Goal: Task Accomplishment & Management: Manage account settings

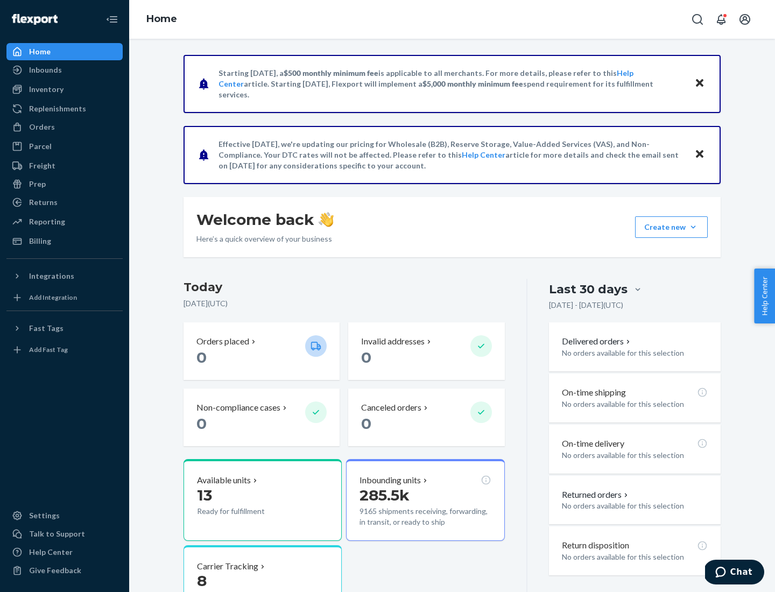
click at [693, 227] on button "Create new Create new inbound Create new order Create new product" at bounding box center [671, 227] width 73 height 22
click at [65, 70] on div "Inbounds" at bounding box center [65, 69] width 114 height 15
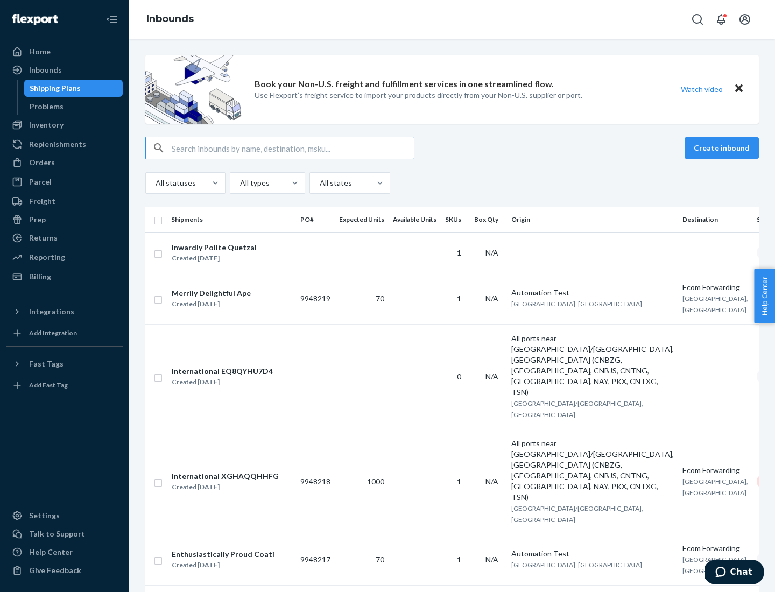
click at [723, 148] on button "Create inbound" at bounding box center [721, 148] width 74 height 22
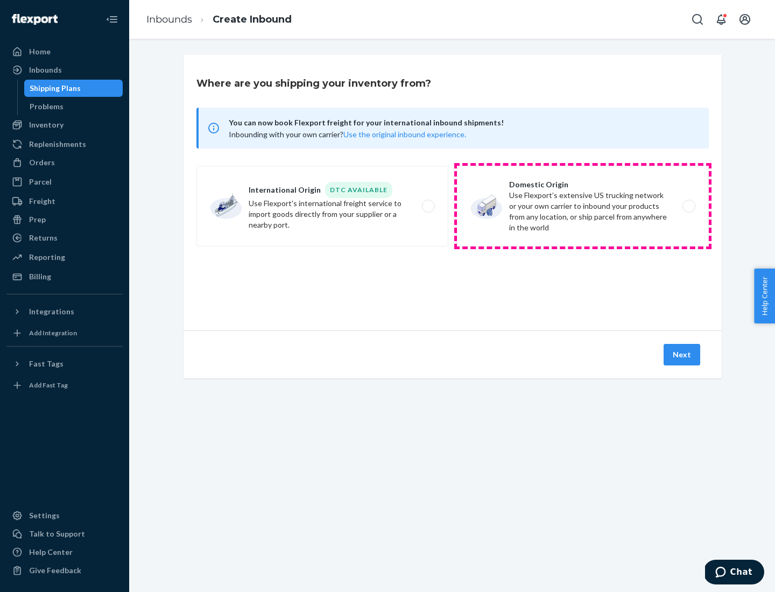
click at [583, 206] on label "Domestic Origin Use Flexport’s extensive US trucking network or your own carrie…" at bounding box center [583, 206] width 252 height 81
click at [688, 206] on input "Domestic Origin Use Flexport’s extensive US trucking network or your own carrie…" at bounding box center [691, 206] width 7 height 7
radio input "true"
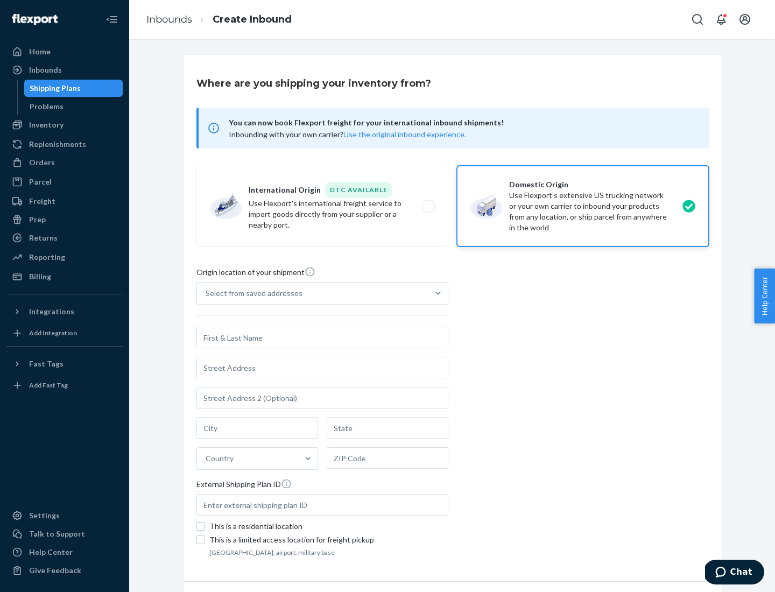
click at [251, 293] on div "Select from saved addresses" at bounding box center [253, 293] width 97 height 11
click at [207, 293] on input "Select from saved addresses" at bounding box center [205, 293] width 1 height 11
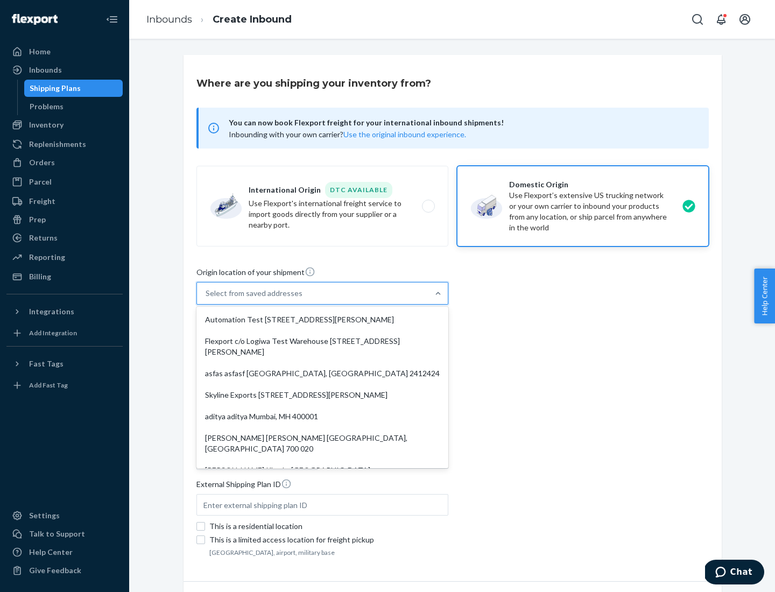
scroll to position [4, 0]
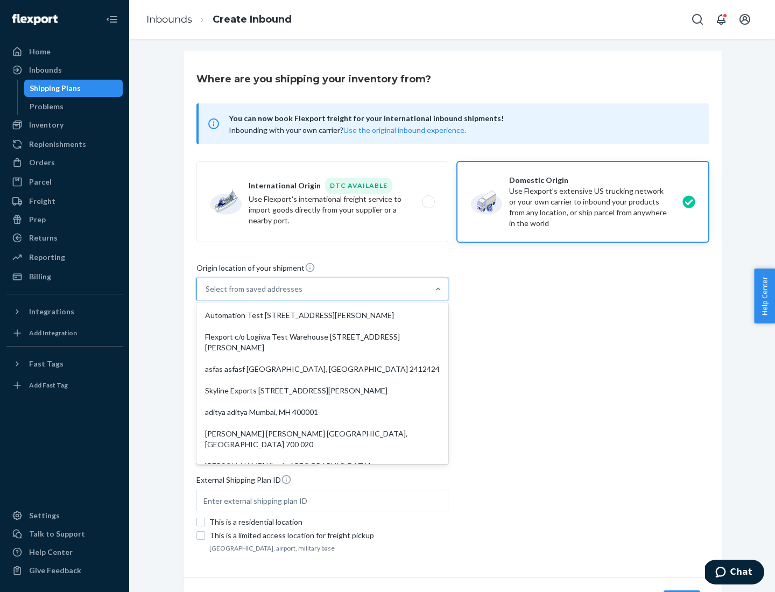
click at [322, 315] on div "Automation Test [STREET_ADDRESS][PERSON_NAME]" at bounding box center [321, 315] width 247 height 22
click at [207, 294] on input "option Automation Test [STREET_ADDRESS][PERSON_NAME]. 9 results available. Use …" at bounding box center [205, 288] width 1 height 11
type input "Automation Test"
type input "[STREET_ADDRESS][PERSON_NAME]"
type input "9th Floor"
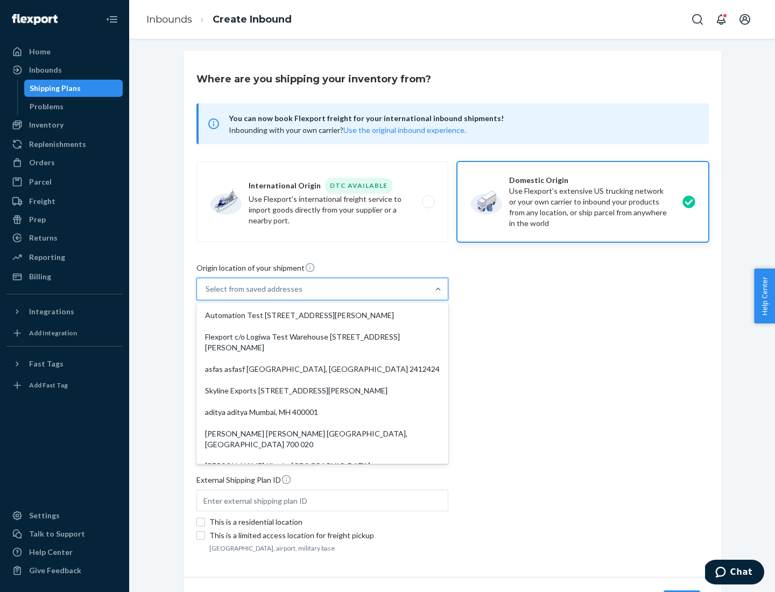
type input "[GEOGRAPHIC_DATA]"
type input "CA"
type input "94104"
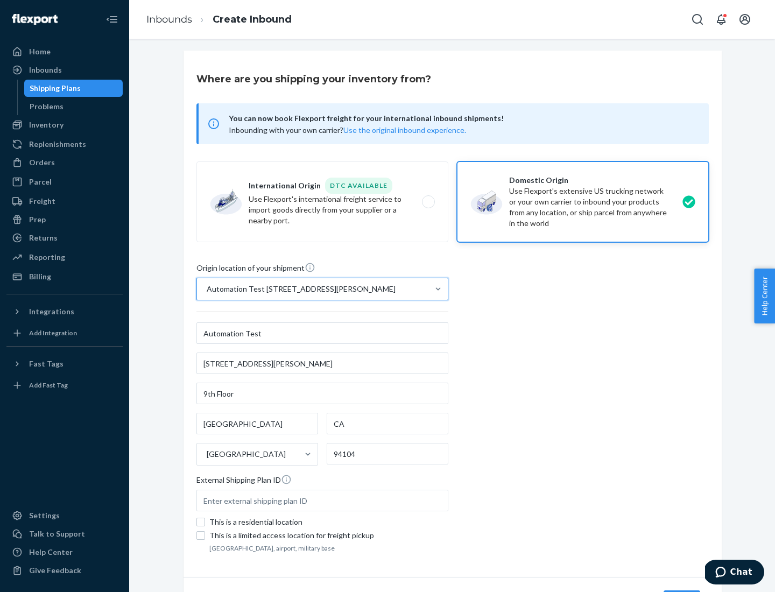
scroll to position [63, 0]
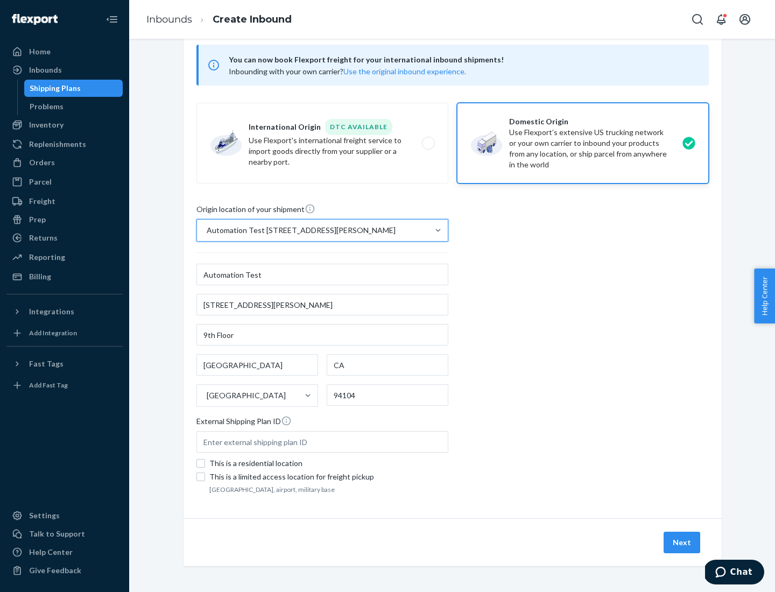
click at [682, 542] on button "Next" at bounding box center [681, 542] width 37 height 22
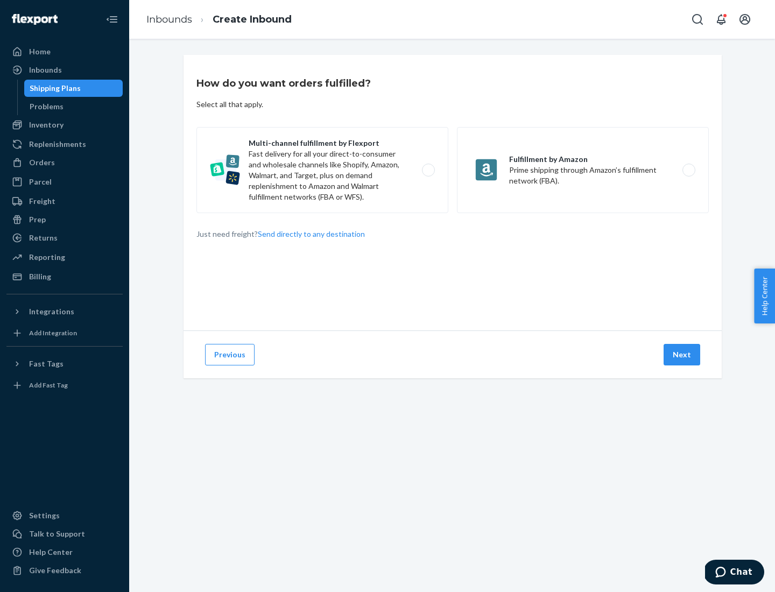
click at [322, 170] on label "Multi-channel fulfillment by Flexport Fast delivery for all your direct-to-cons…" at bounding box center [322, 170] width 252 height 86
click at [428, 170] on input "Multi-channel fulfillment by Flexport Fast delivery for all your direct-to-cons…" at bounding box center [431, 170] width 7 height 7
radio input "true"
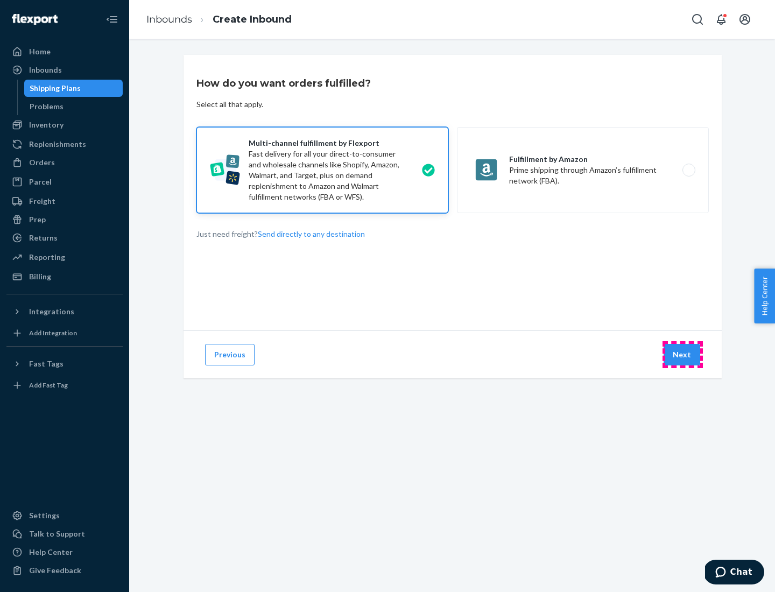
click at [682, 354] on button "Next" at bounding box center [681, 355] width 37 height 22
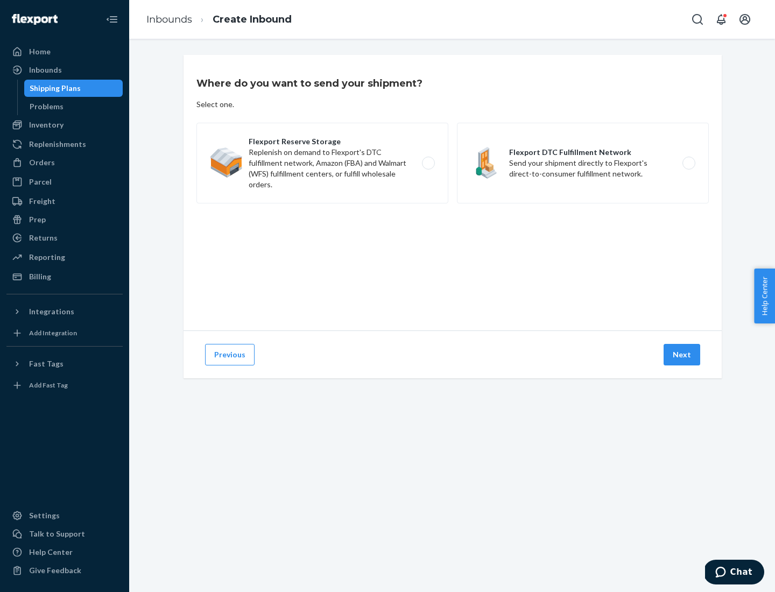
click at [583, 163] on label "Flexport DTC Fulfillment Network Send your shipment directly to Flexport's dire…" at bounding box center [583, 163] width 252 height 81
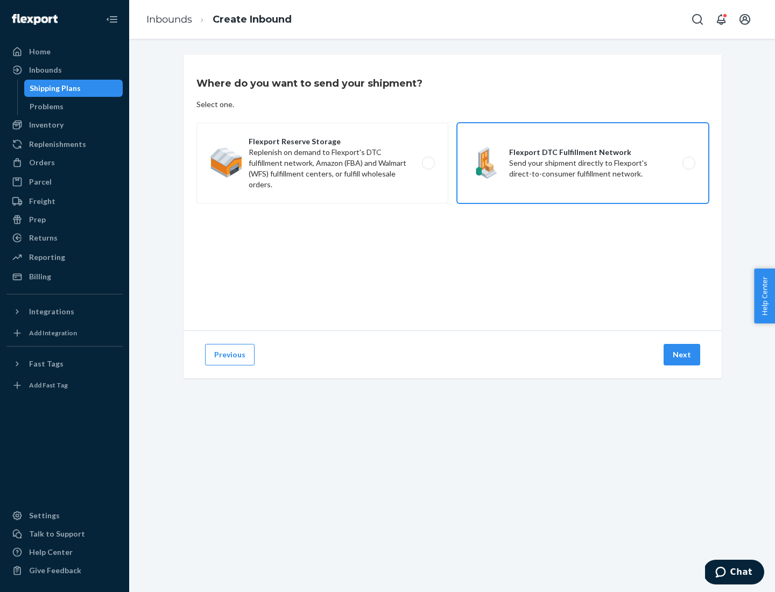
click at [688, 163] on input "Flexport DTC Fulfillment Network Send your shipment directly to Flexport's dire…" at bounding box center [691, 163] width 7 height 7
radio input "true"
click at [682, 354] on button "Next" at bounding box center [681, 355] width 37 height 22
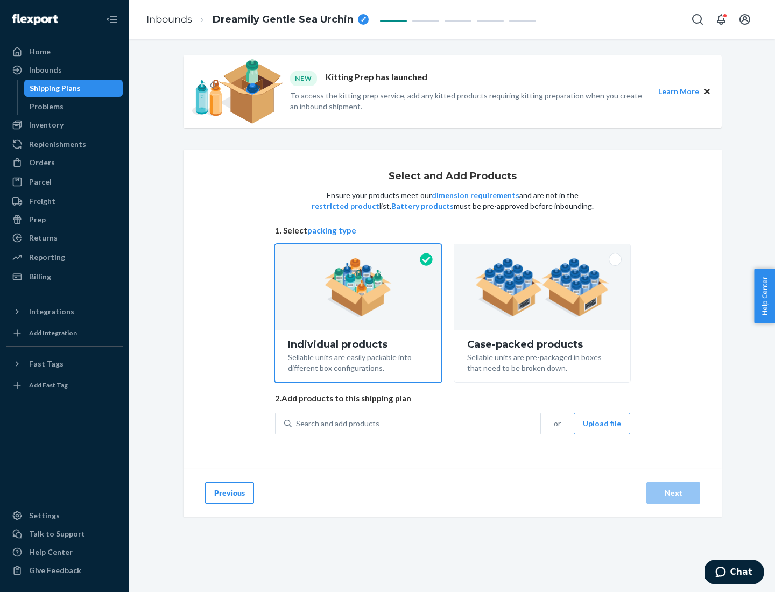
click at [542, 287] on img at bounding box center [542, 287] width 134 height 59
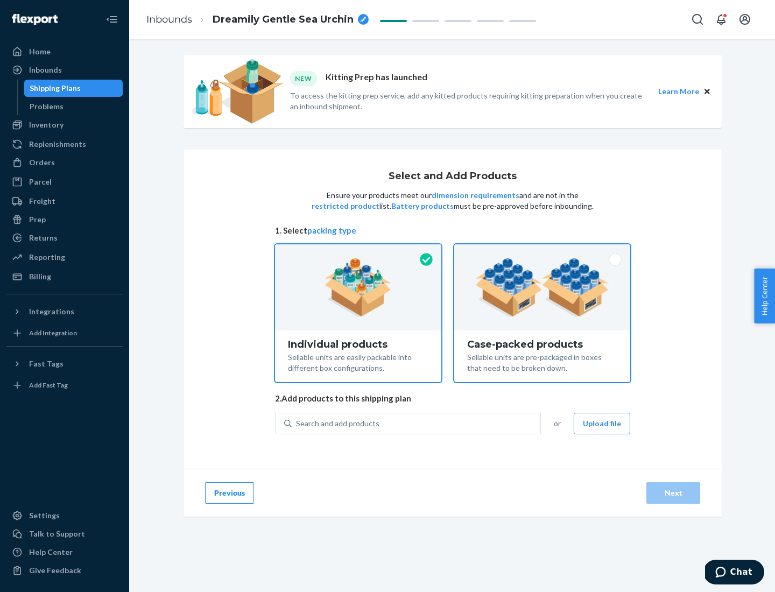
click at [542, 251] on input "Case-packed products Sellable units are pre-packaged in boxes that need to be b…" at bounding box center [541, 247] width 7 height 7
radio input "true"
radio input "false"
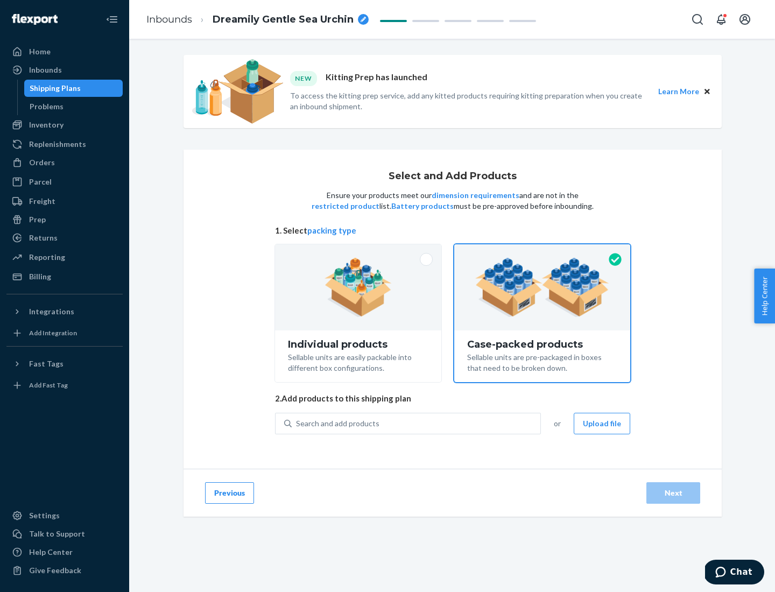
click at [416, 423] on div "Search and add products" at bounding box center [416, 423] width 249 height 19
click at [297, 423] on input "Search and add products" at bounding box center [296, 423] width 1 height 11
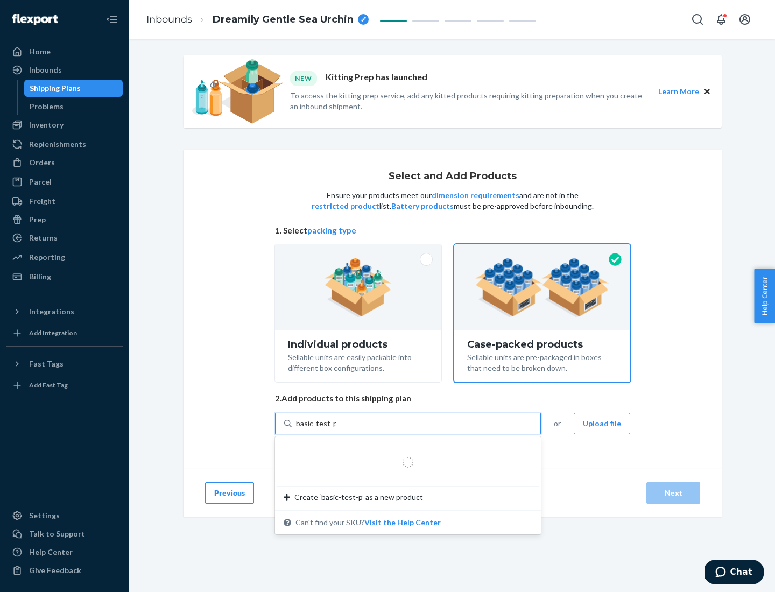
type input "basic-test-product-1"
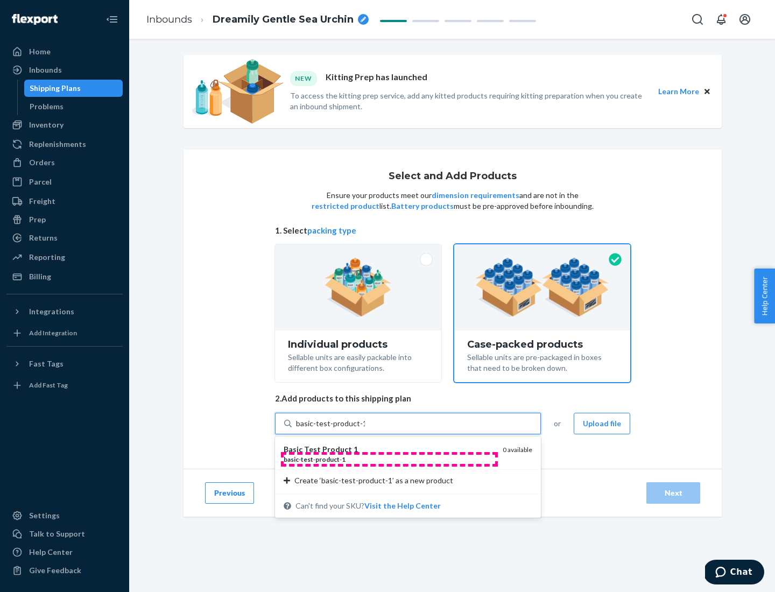
click at [389, 459] on div "basic - test - product - 1" at bounding box center [388, 459] width 210 height 9
click at [365, 429] on input "basic-test-product-1" at bounding box center [330, 423] width 69 height 11
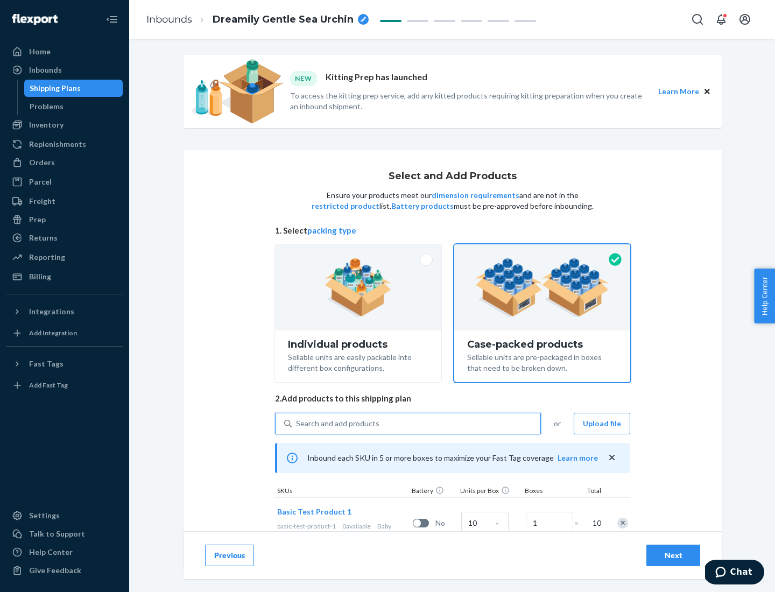
scroll to position [39, 0]
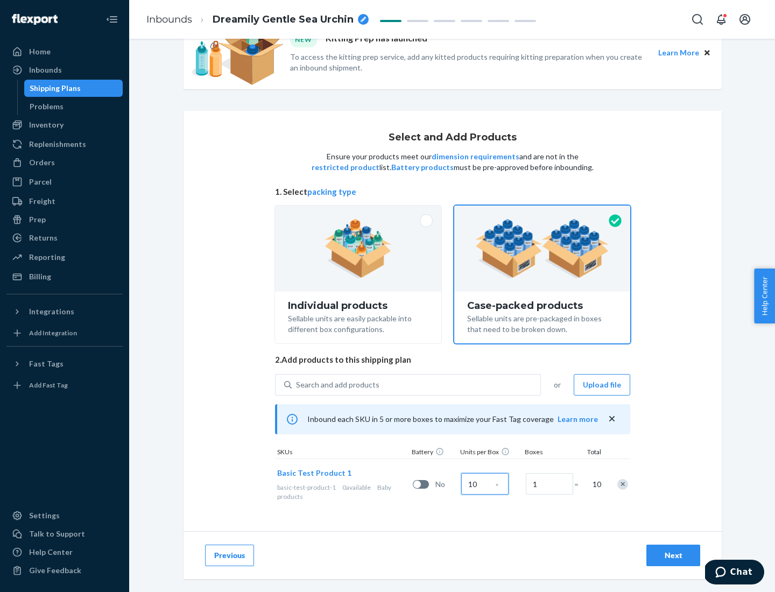
type input "10"
type input "7"
click at [673, 555] on div "Next" at bounding box center [673, 555] width 36 height 11
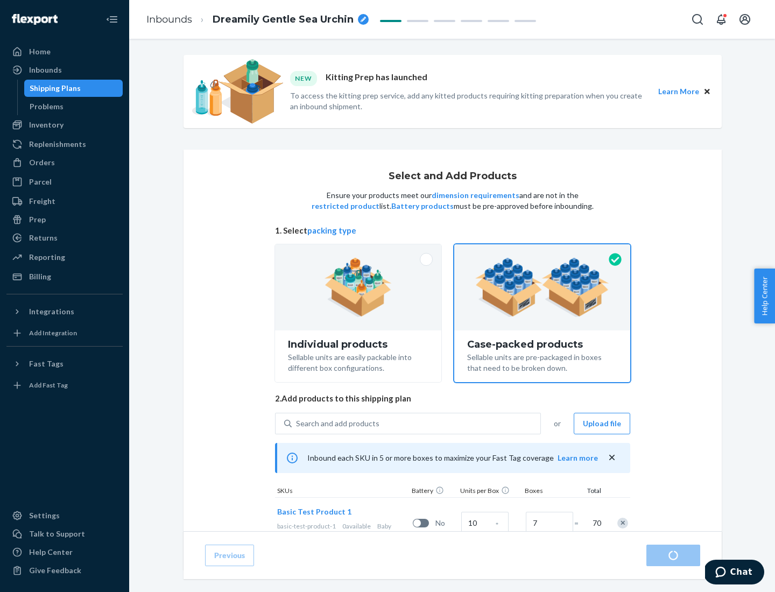
radio input "true"
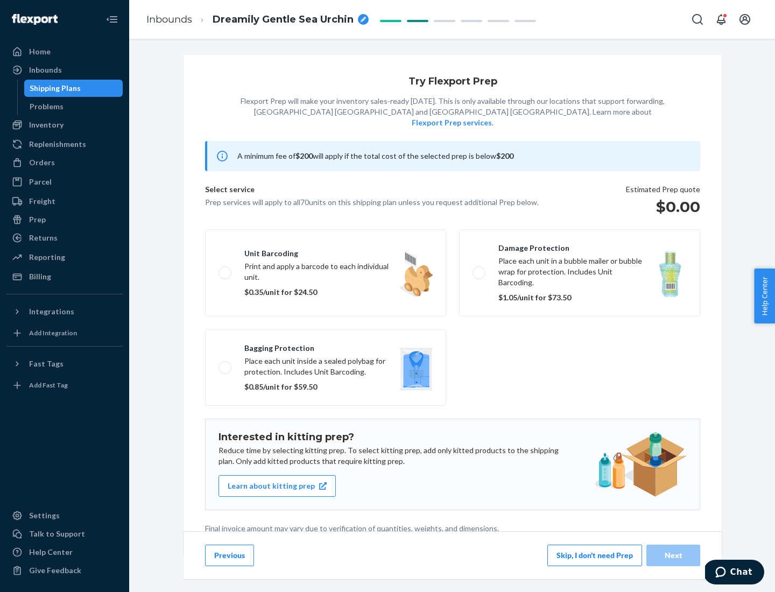
scroll to position [3, 0]
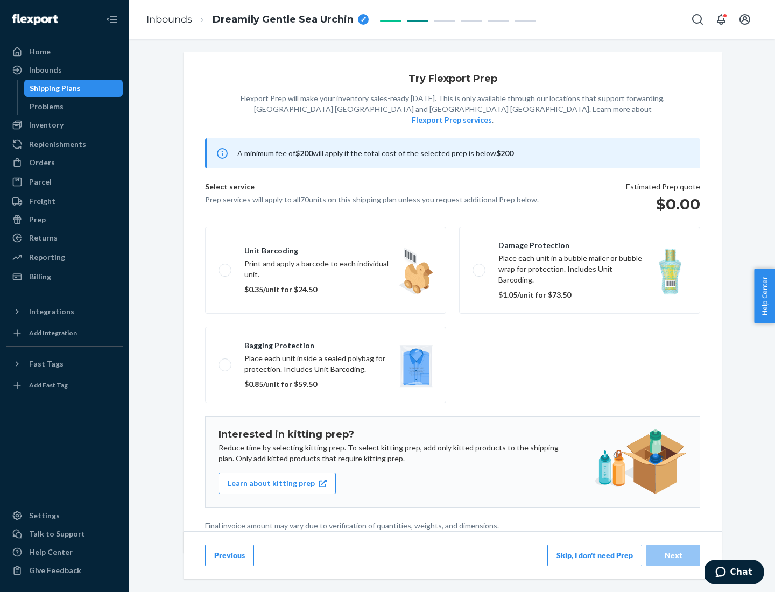
click at [325, 343] on label "Bagging protection Place each unit inside a sealed polybag for protection. Incl…" at bounding box center [325, 365] width 241 height 76
click at [225, 361] on input "Bagging protection Place each unit inside a sealed polybag for protection. Incl…" at bounding box center [221, 364] width 7 height 7
checkbox input "true"
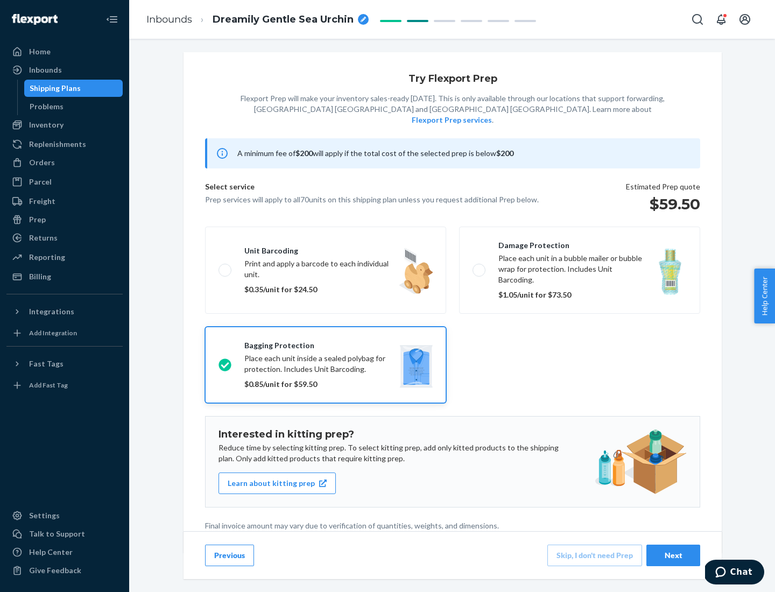
click at [673, 555] on div "Next" at bounding box center [673, 555] width 36 height 11
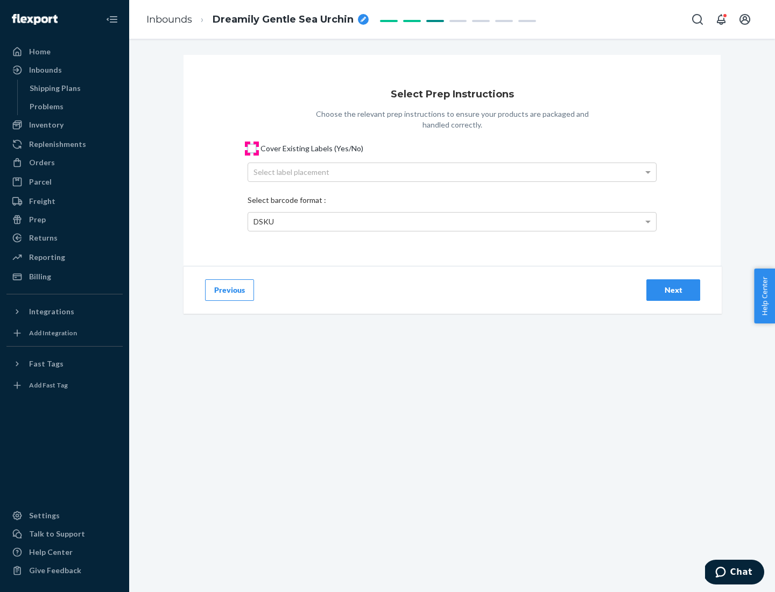
click at [252, 148] on input "Cover Existing Labels (Yes/No)" at bounding box center [251, 148] width 9 height 9
checkbox input "true"
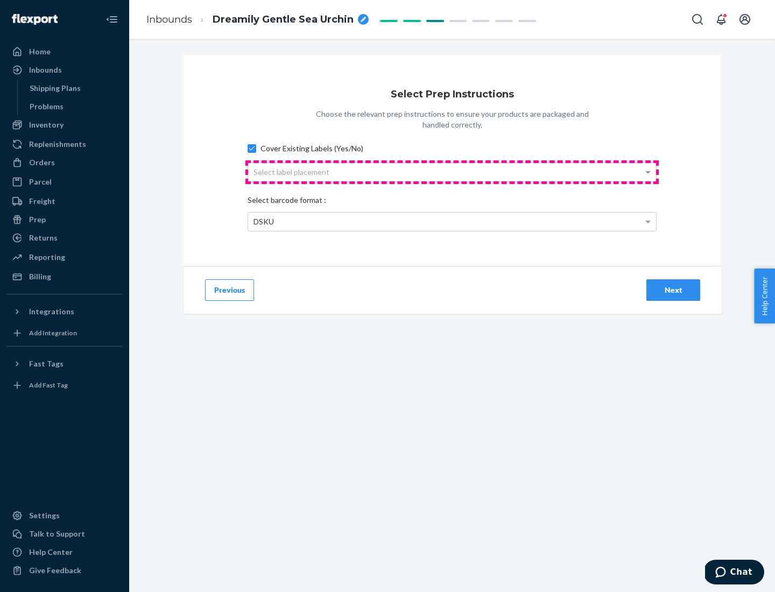
click at [452, 172] on div "Select label placement" at bounding box center [452, 172] width 408 height 18
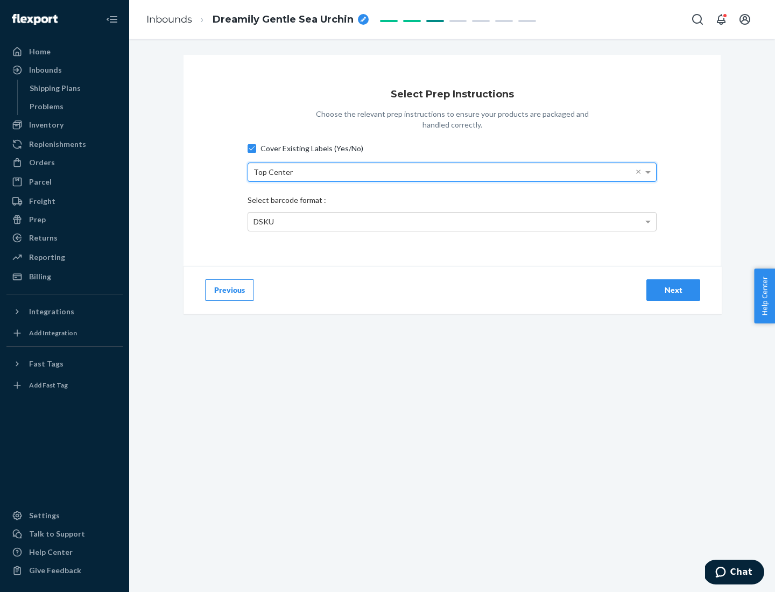
click at [452, 221] on div "DSKU" at bounding box center [452, 221] width 408 height 18
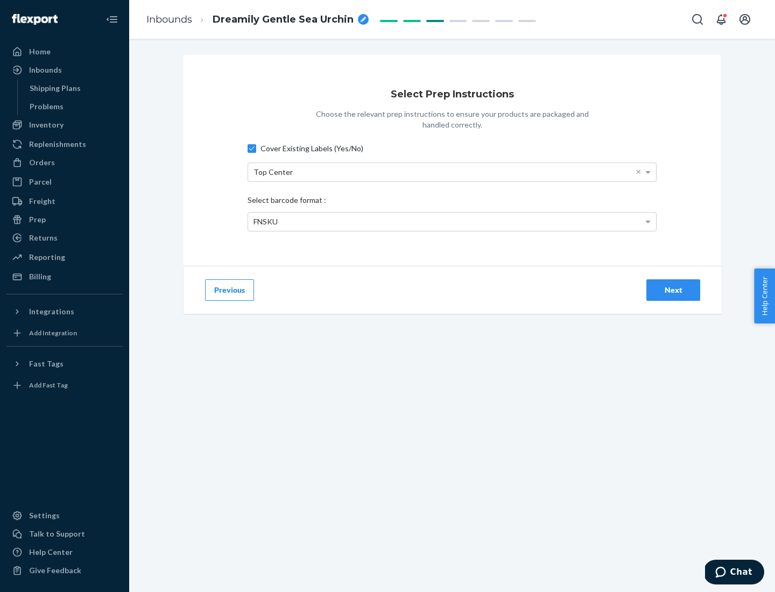
click at [673, 289] on div "Next" at bounding box center [673, 290] width 36 height 11
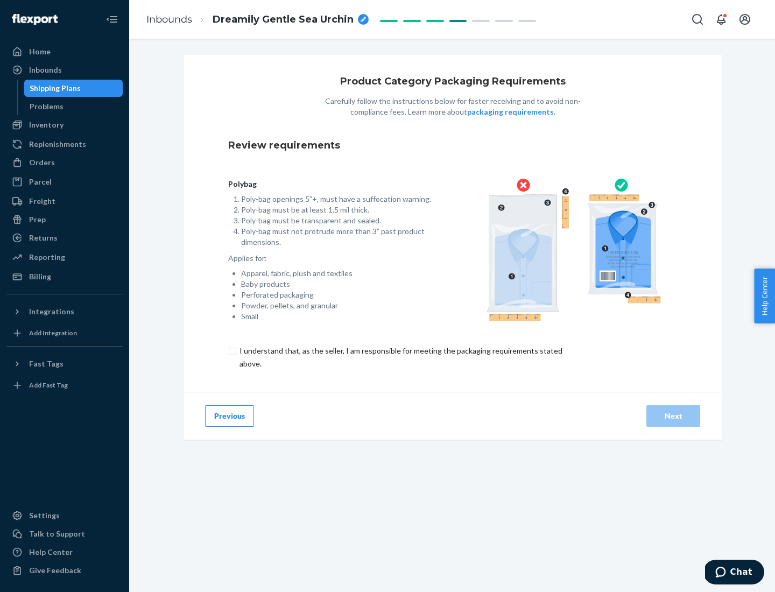
click at [400, 357] on input "checkbox" at bounding box center [407, 357] width 358 height 26
checkbox input "true"
click at [673, 415] on div "Next" at bounding box center [673, 415] width 36 height 11
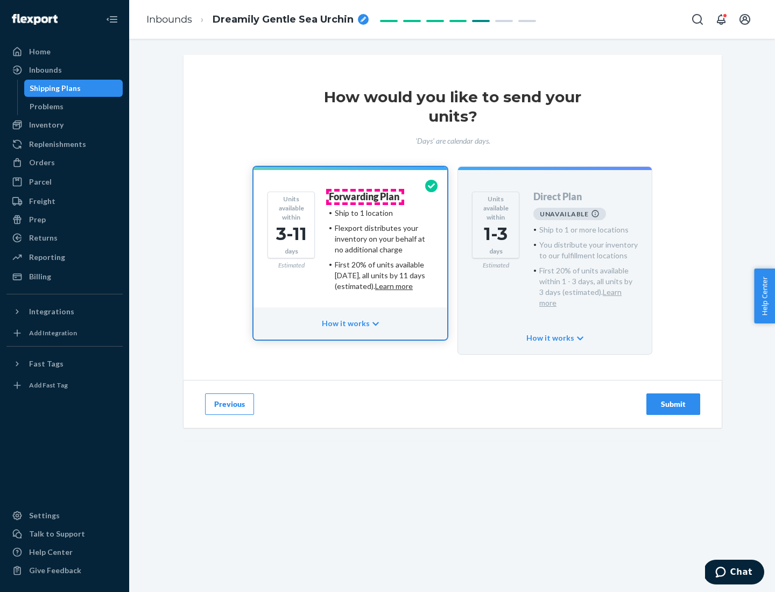
click at [365, 196] on h4 "Forwarding Plan" at bounding box center [364, 196] width 70 height 11
click at [673, 399] on div "Submit" at bounding box center [673, 404] width 36 height 11
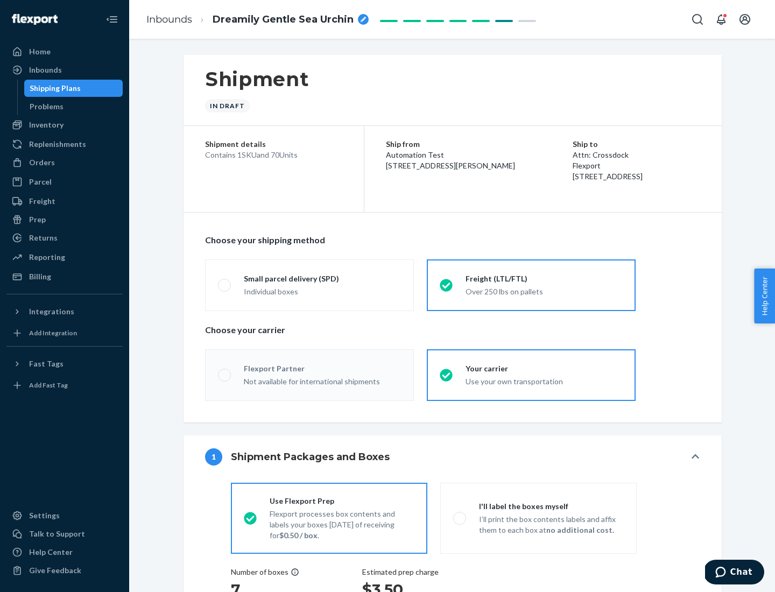
radio input "true"
radio input "false"
radio input "true"
radio input "false"
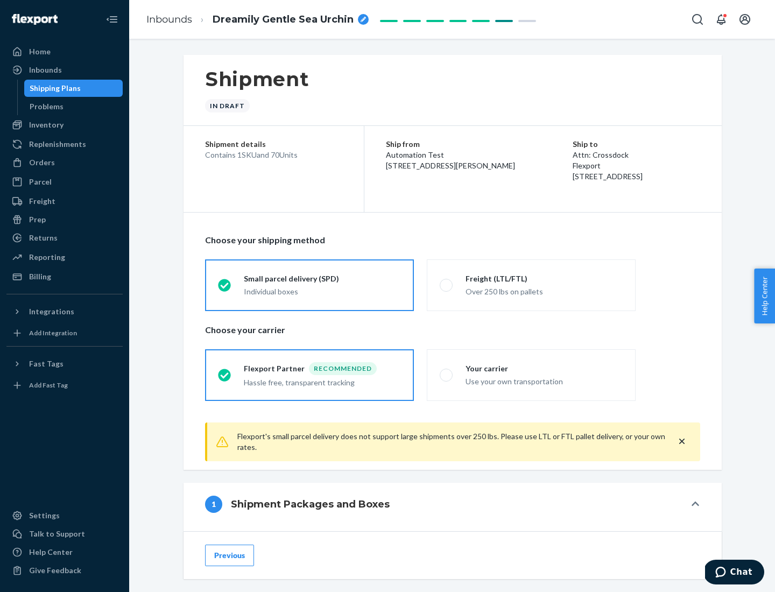
click at [531, 285] on div "Over 250 lbs on pallets" at bounding box center [543, 290] width 157 height 13
click at [446, 285] on input "Freight (LTL/FTL) Over 250 lbs on pallets" at bounding box center [442, 284] width 7 height 7
radio input "true"
radio input "false"
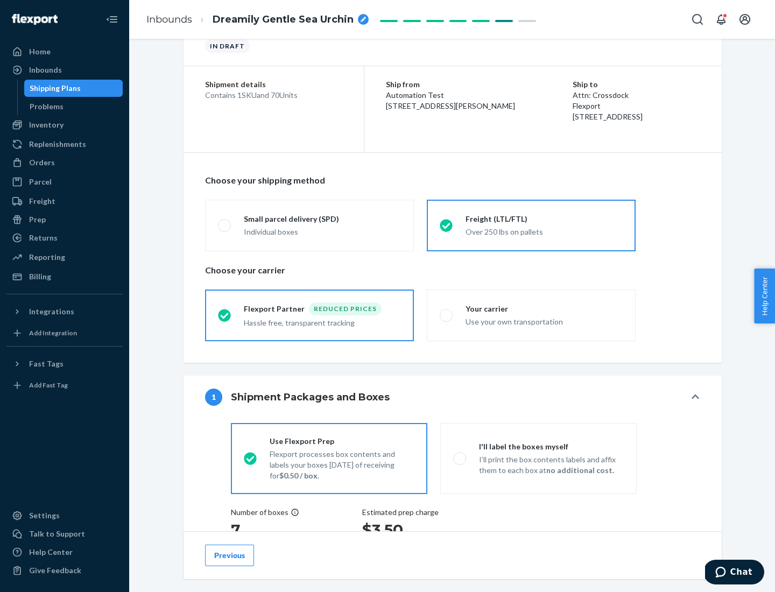
click at [531, 315] on div "Use your own transportation" at bounding box center [543, 320] width 157 height 13
click at [446, 315] on input "Your carrier Use your own transportation" at bounding box center [442, 314] width 7 height 7
radio input "true"
radio input "false"
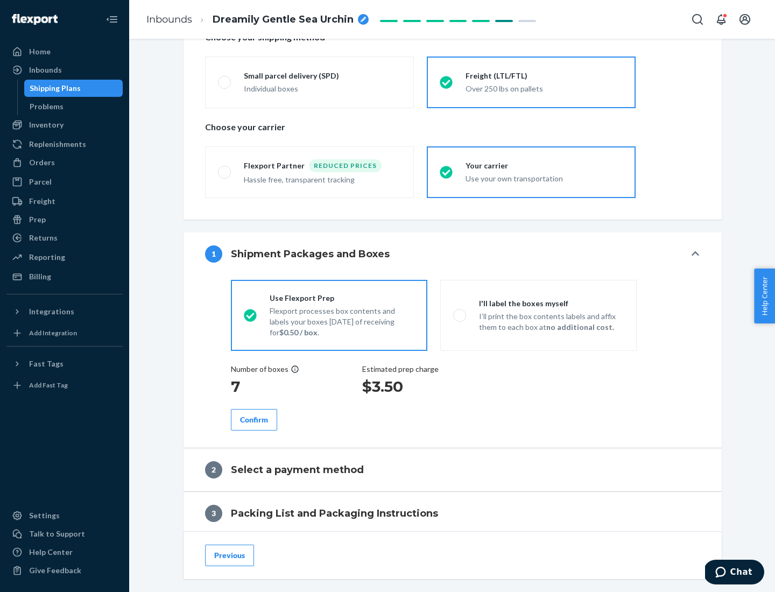
click at [538, 315] on p "I’ll print the box contents labels and affix them to each box at no additional …" at bounding box center [551, 322] width 145 height 22
click at [460, 315] on input "I'll label the boxes myself I’ll print the box contents labels and affix them t…" at bounding box center [456, 314] width 7 height 7
radio input "true"
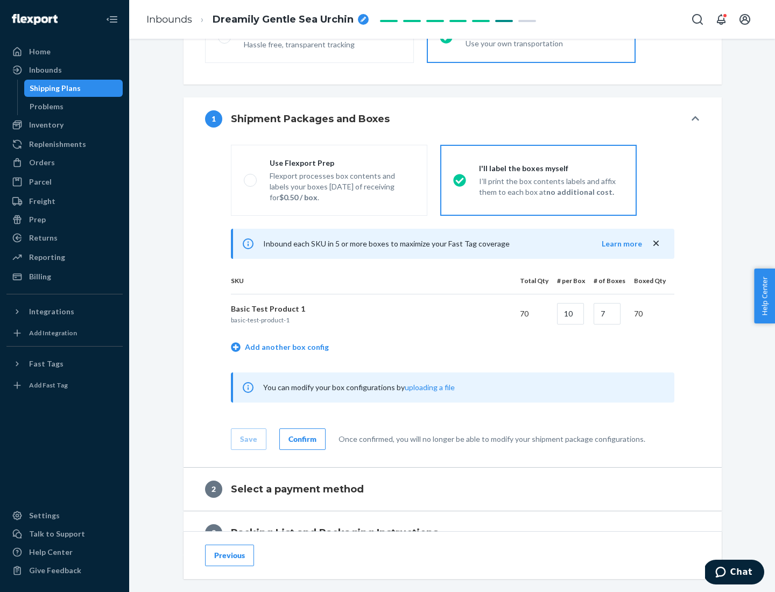
scroll to position [186, 0]
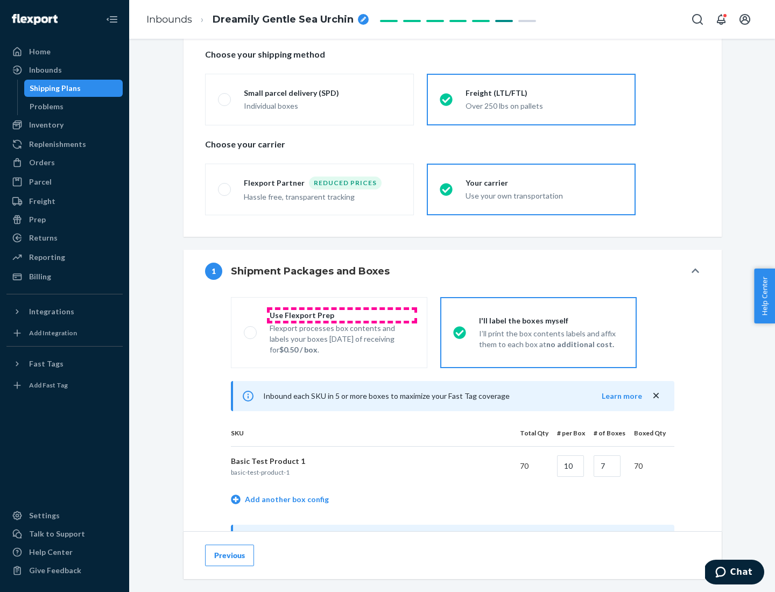
click at [342, 315] on div "Use Flexport Prep" at bounding box center [341, 315] width 145 height 11
click at [251, 329] on input "Use Flexport Prep Flexport processes box contents and labels your boxes [DATE] …" at bounding box center [247, 332] width 7 height 7
radio input "true"
radio input "false"
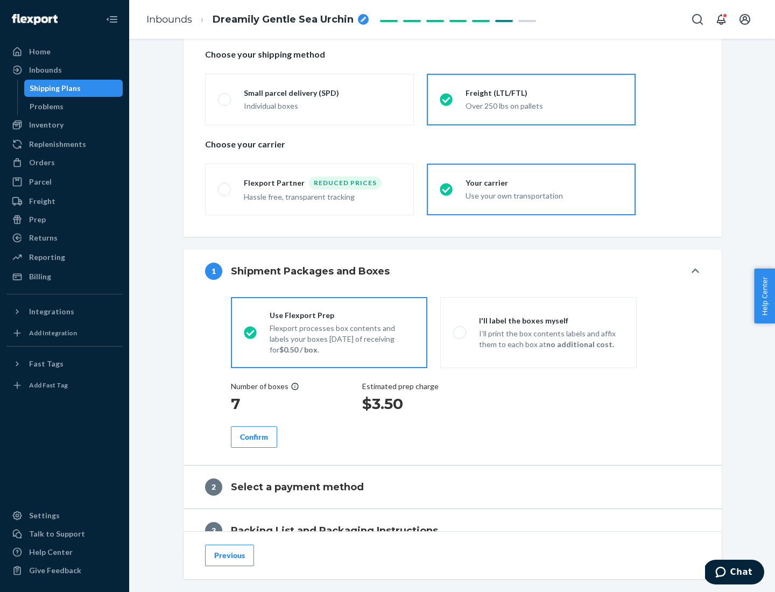
scroll to position [307, 0]
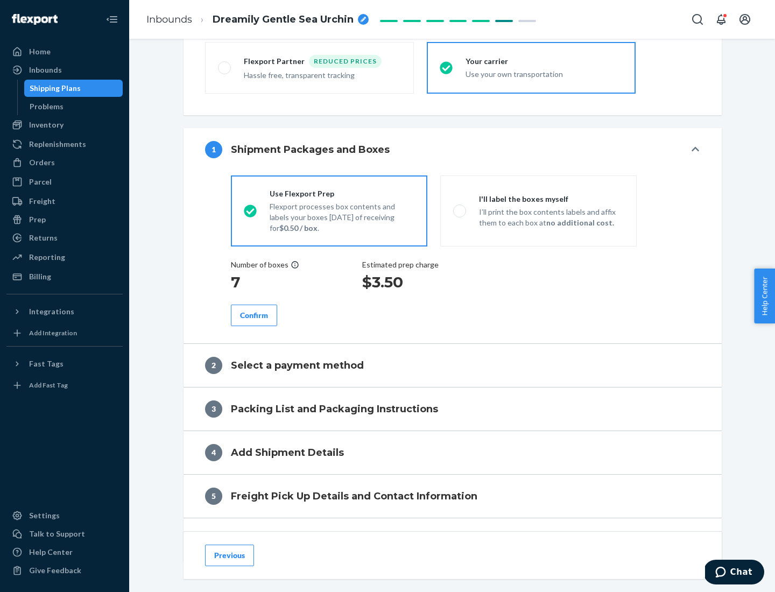
click at [254, 315] on div "Confirm" at bounding box center [254, 315] width 28 height 11
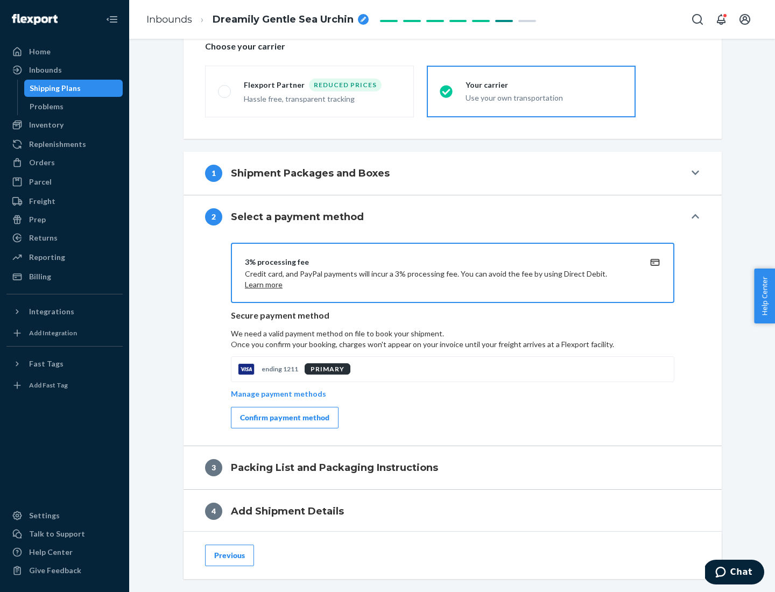
scroll to position [386, 0]
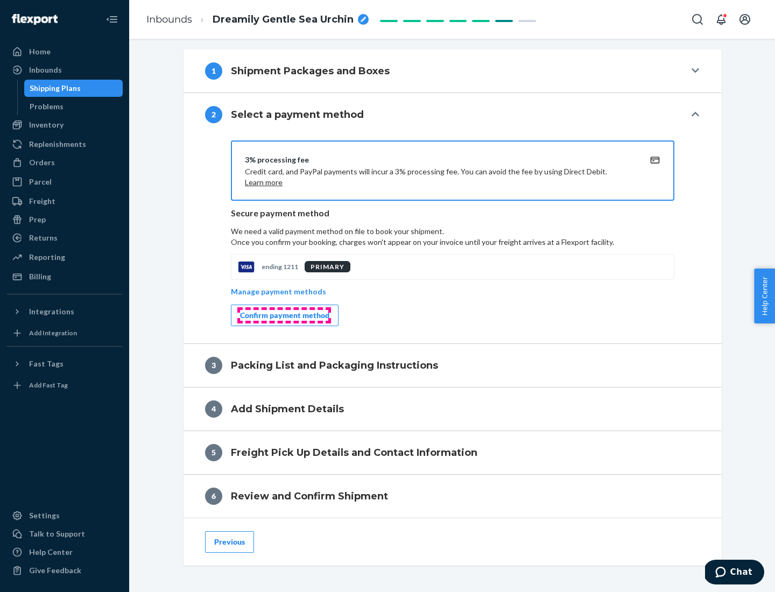
click at [283, 315] on div "Confirm payment method" at bounding box center [284, 315] width 89 height 11
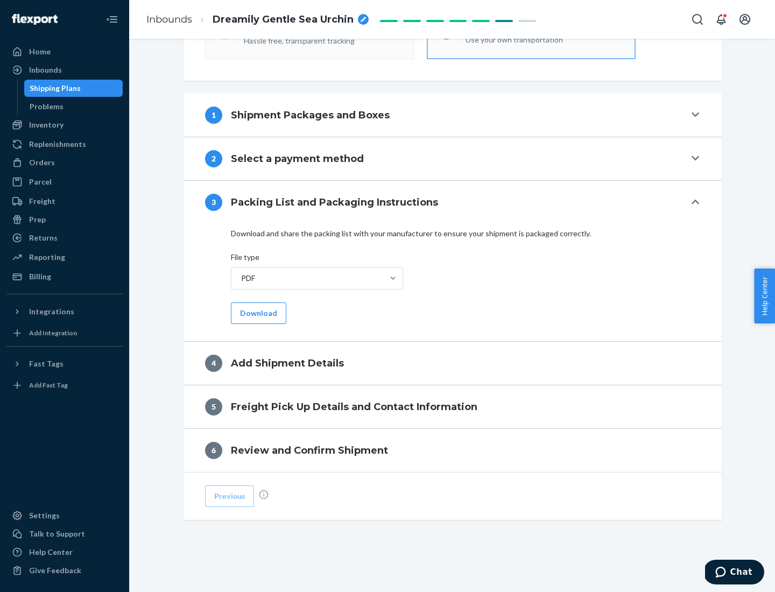
scroll to position [339, 0]
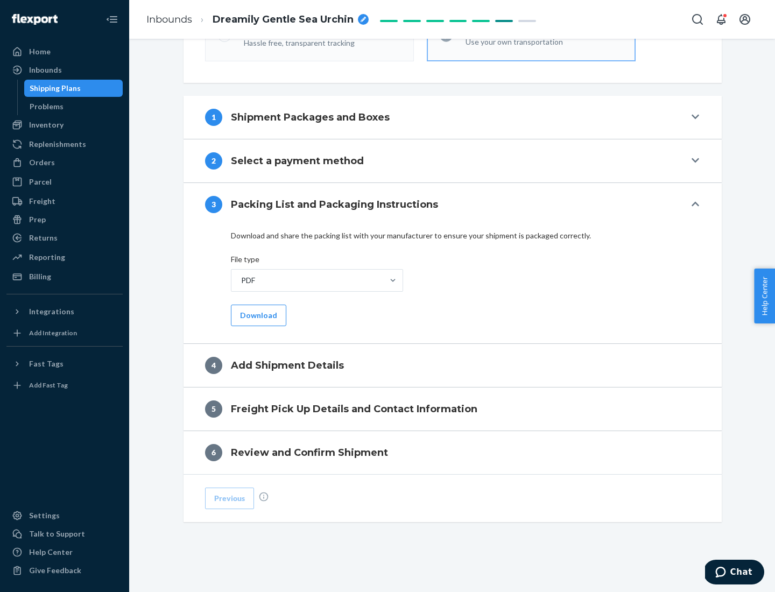
click at [257, 315] on button "Download" at bounding box center [258, 315] width 55 height 22
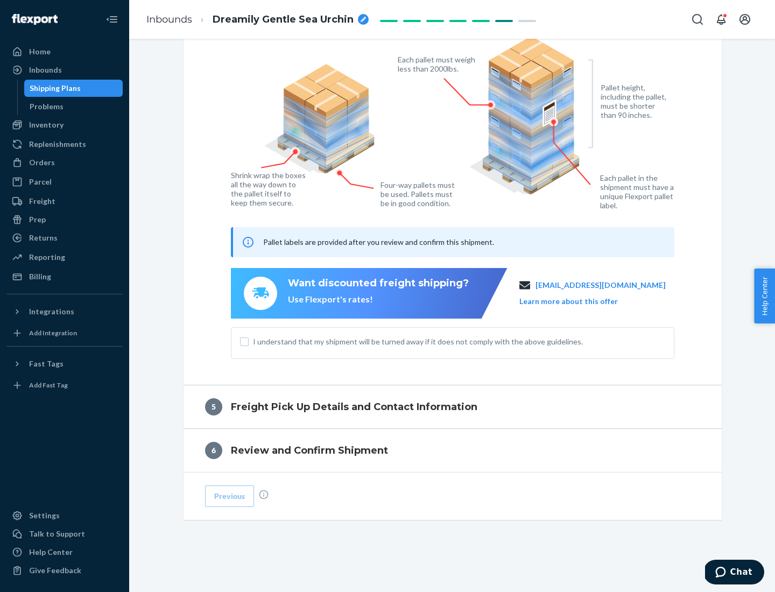
click at [452, 341] on span "I understand that my shipment will be turned away if it does not comply with th…" at bounding box center [459, 341] width 412 height 11
click at [249, 341] on input "I understand that my shipment will be turned away if it does not comply with th…" at bounding box center [244, 341] width 9 height 9
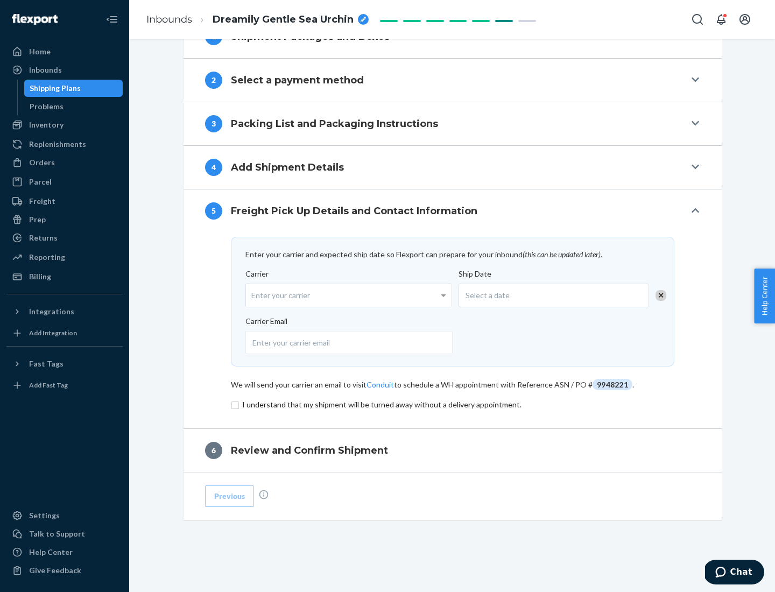
scroll to position [420, 0]
click at [452, 404] on input "checkbox" at bounding box center [452, 404] width 443 height 13
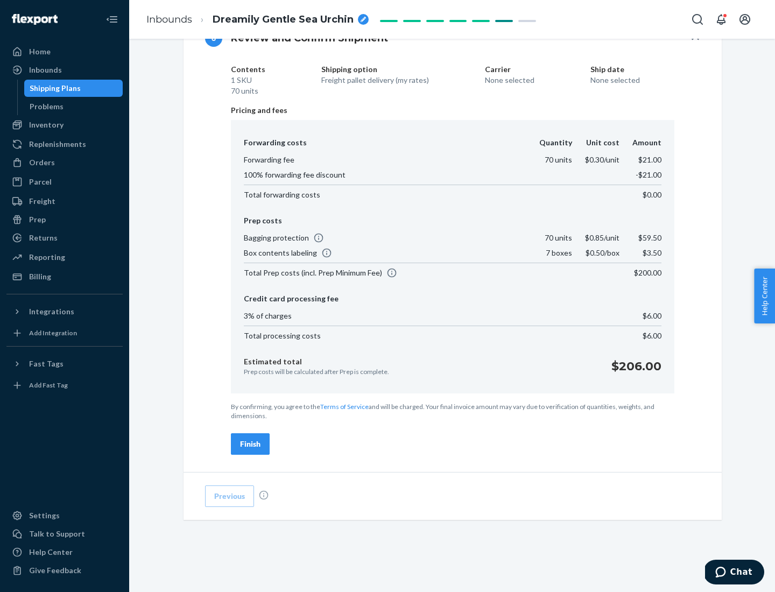
click at [250, 444] on div "Finish" at bounding box center [250, 443] width 20 height 11
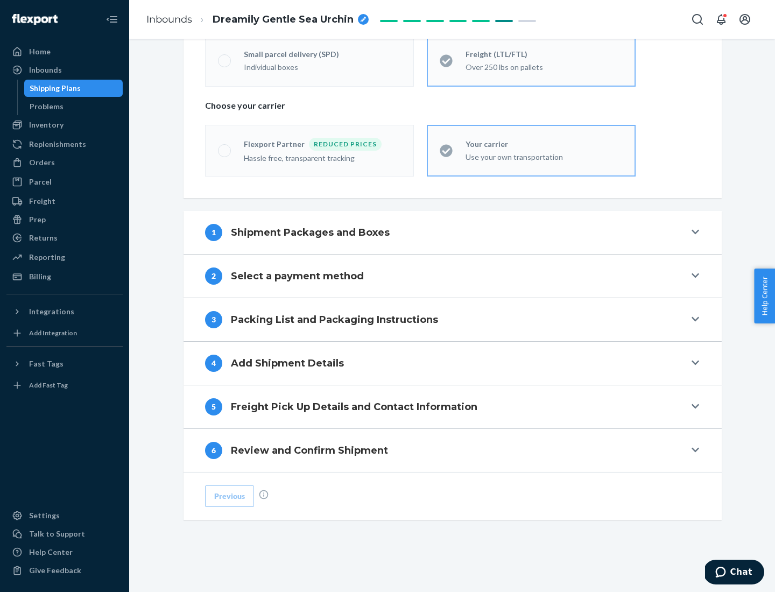
scroll to position [224, 0]
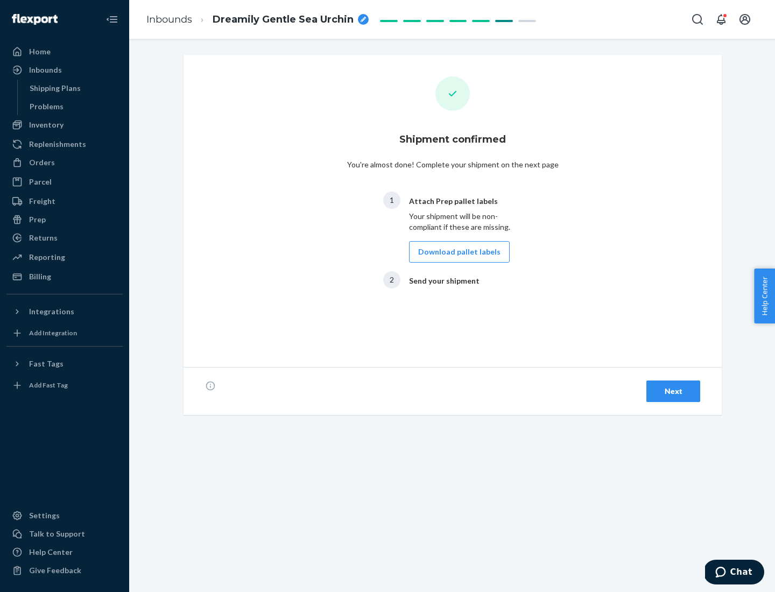
click at [456, 252] on button "Download pallet labels" at bounding box center [459, 252] width 101 height 22
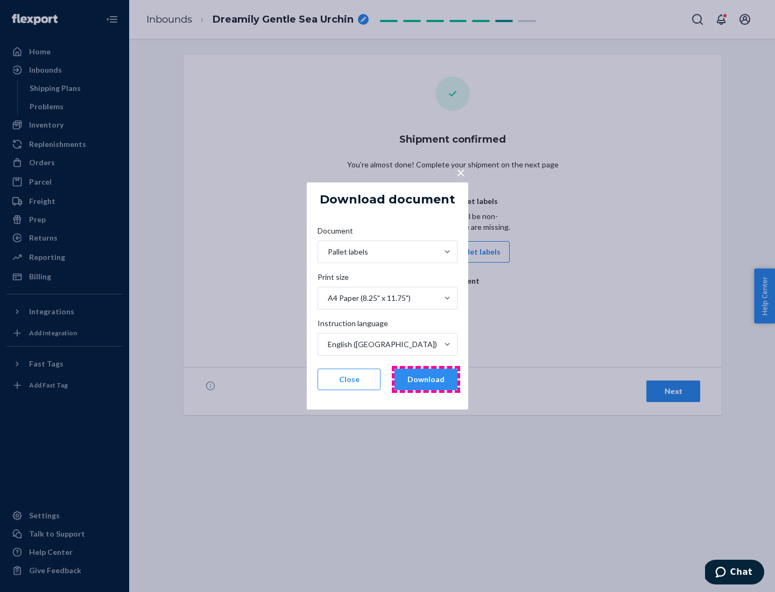
click at [425, 379] on button "Download" at bounding box center [425, 379] width 63 height 22
click at [460, 172] on span "×" at bounding box center [460, 172] width 9 height 18
